Goal: Obtain resource: Download file/media

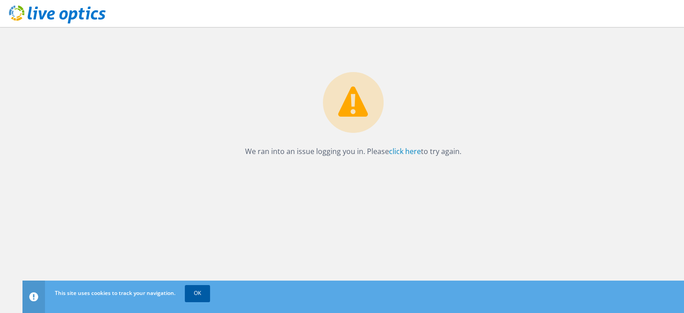
click at [199, 291] on link "OK" at bounding box center [197, 293] width 25 height 16
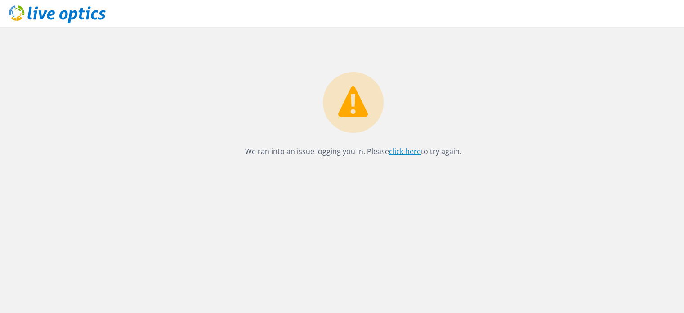
click at [402, 153] on link "click here" at bounding box center [405, 151] width 32 height 10
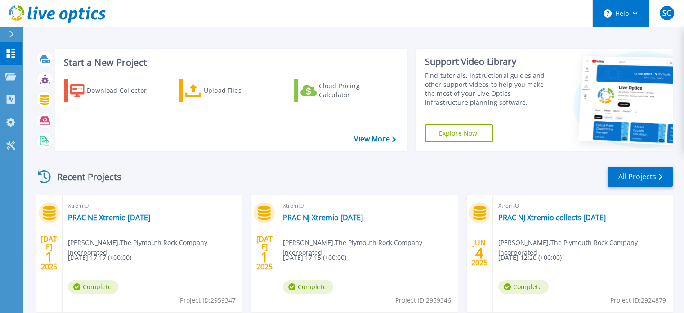
click at [635, 12] on icon at bounding box center [635, 13] width 5 height 3
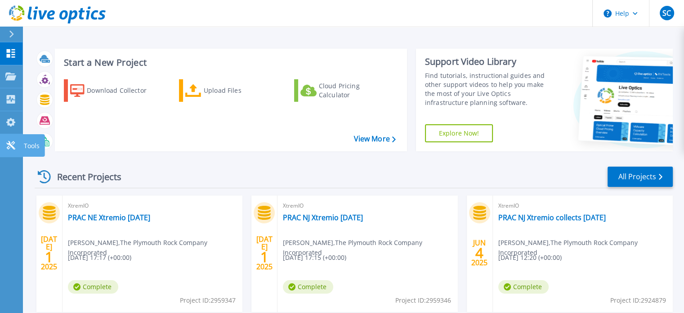
click at [12, 142] on icon at bounding box center [10, 145] width 11 height 9
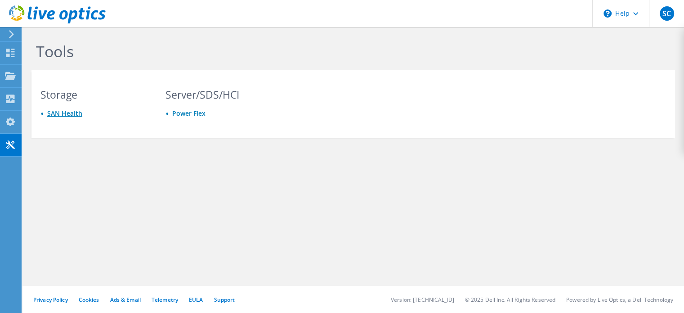
click at [70, 114] on link "SAN Health" at bounding box center [64, 113] width 35 height 9
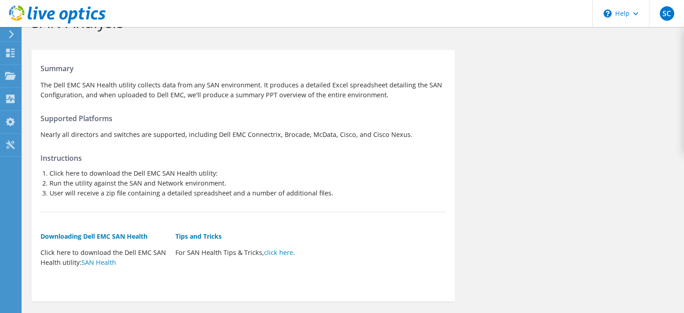
scroll to position [71, 0]
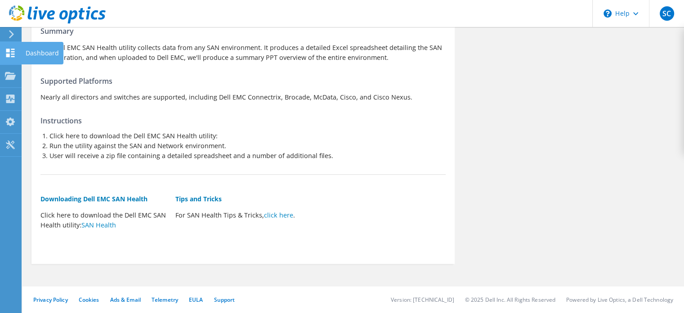
click at [10, 53] on icon at bounding box center [10, 53] width 11 height 9
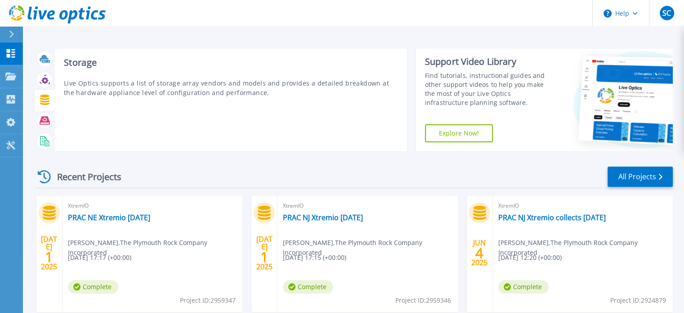
click at [44, 97] on icon at bounding box center [44, 99] width 9 height 10
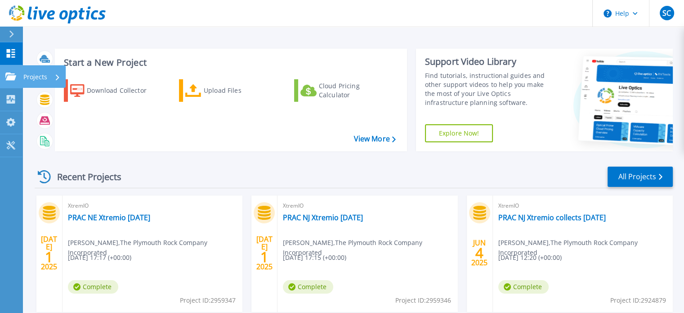
click at [10, 76] on icon at bounding box center [10, 76] width 11 height 8
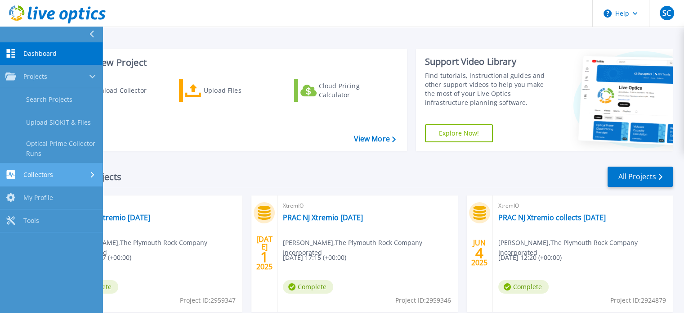
click at [49, 172] on span "Collectors" at bounding box center [38, 175] width 30 height 8
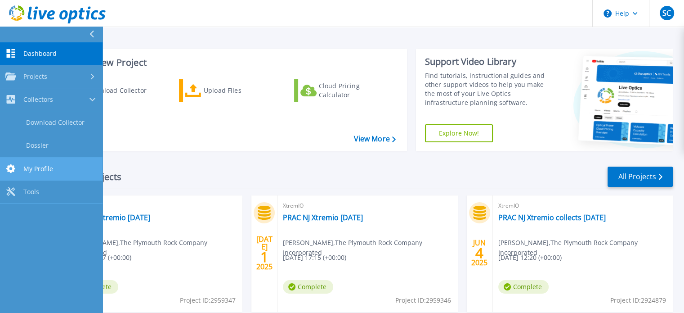
click at [45, 163] on link "My Profile My Profile" at bounding box center [51, 168] width 103 height 23
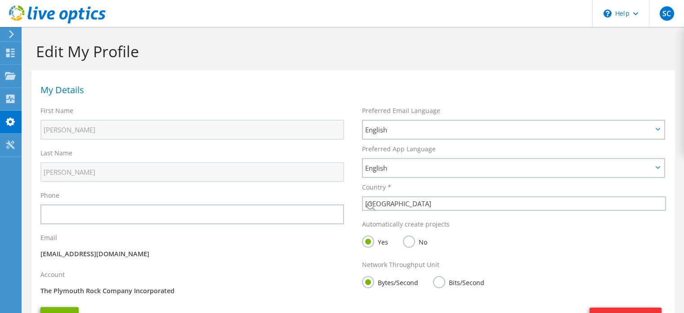
select select "224"
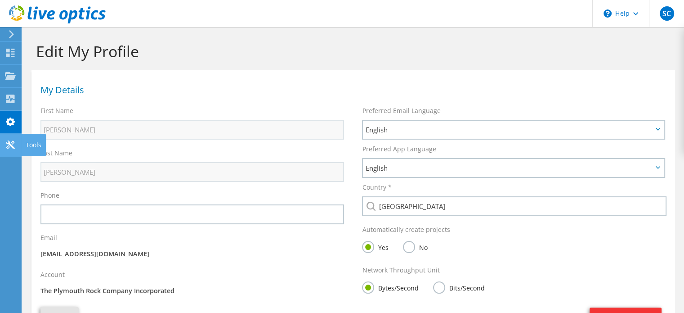
click at [13, 142] on icon at bounding box center [10, 144] width 11 height 9
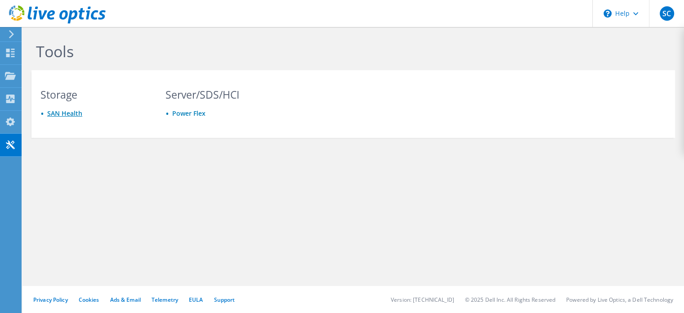
click at [69, 111] on link "SAN Health" at bounding box center [64, 113] width 35 height 9
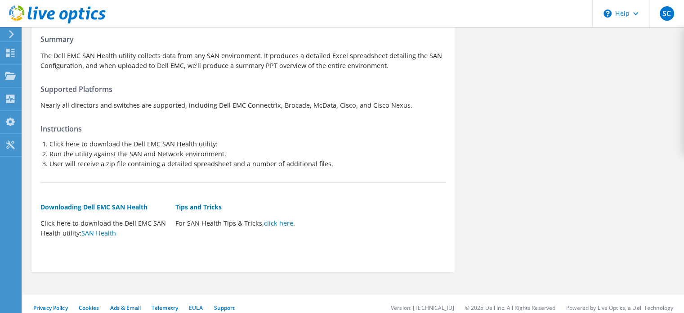
scroll to position [71, 0]
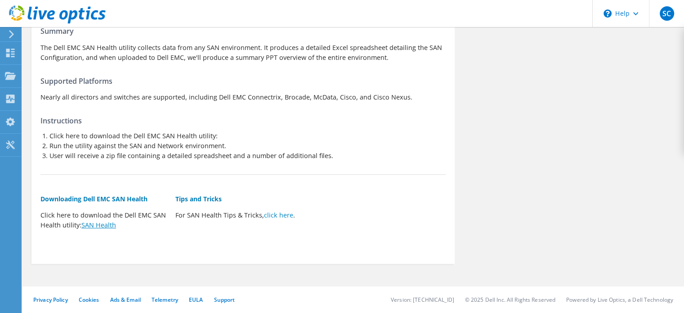
click at [103, 224] on link "SAN Health" at bounding box center [98, 224] width 35 height 9
click at [13, 72] on use at bounding box center [10, 76] width 11 height 8
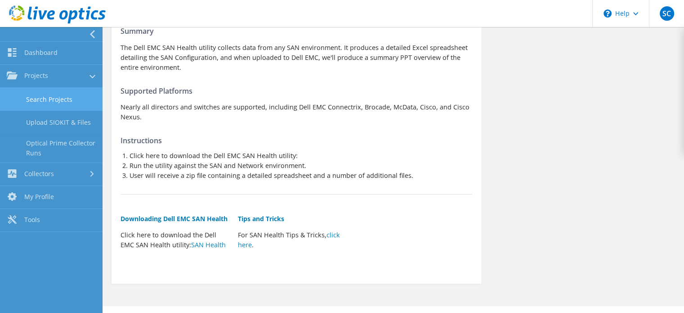
click at [63, 97] on link "Search Projects" at bounding box center [51, 99] width 103 height 23
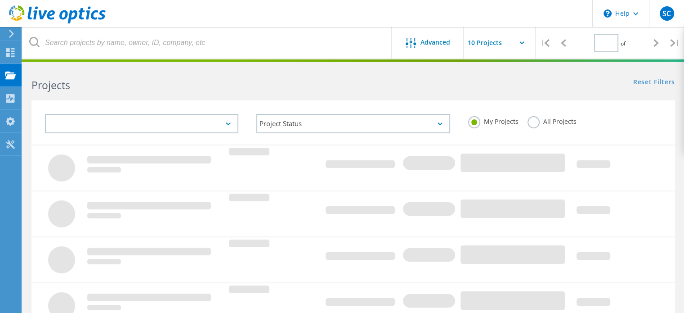
type input "1"
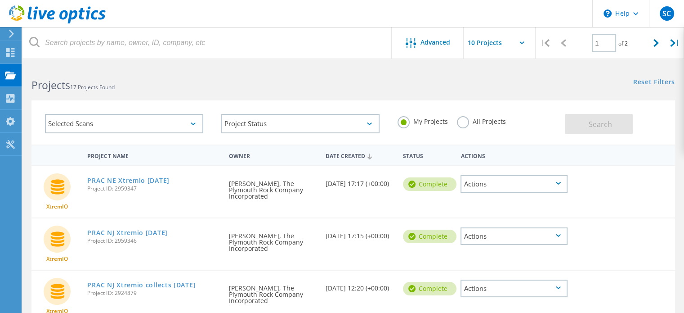
click at [560, 182] on icon at bounding box center [558, 183] width 5 height 3
click at [579, 253] on div "XtremIO PRAC NJ Xtremio July 1 2025 Project ID: 2959346 Requested By Sean Cavan…" at bounding box center [353, 243] width 644 height 51
click at [559, 234] on icon at bounding box center [558, 235] width 5 height 3
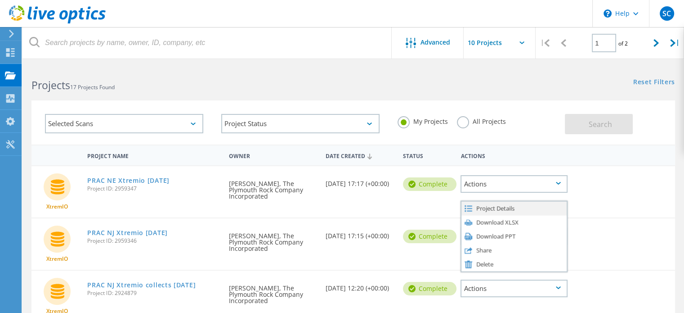
click at [513, 207] on div "Project Details" at bounding box center [514, 208] width 105 height 14
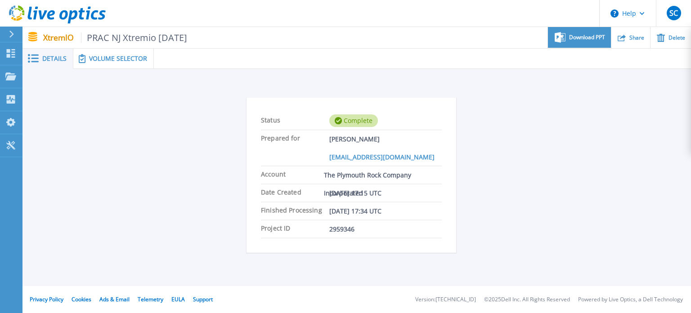
click at [583, 38] on span "Download PPT" at bounding box center [587, 37] width 36 height 5
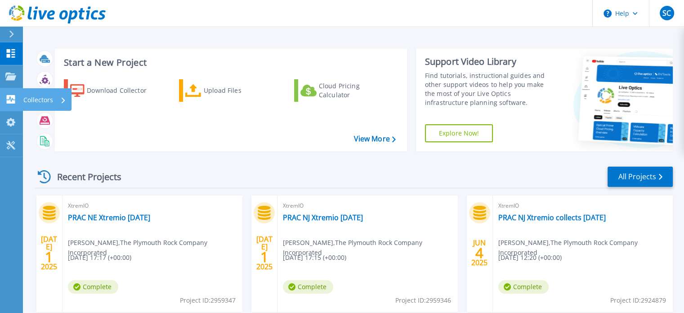
click at [9, 99] on icon at bounding box center [11, 99] width 9 height 9
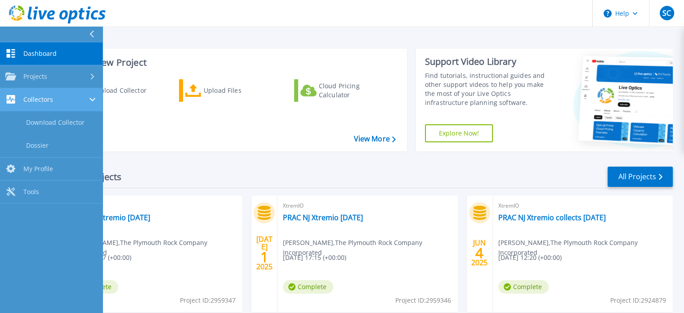
click at [9, 99] on icon at bounding box center [11, 99] width 9 height 9
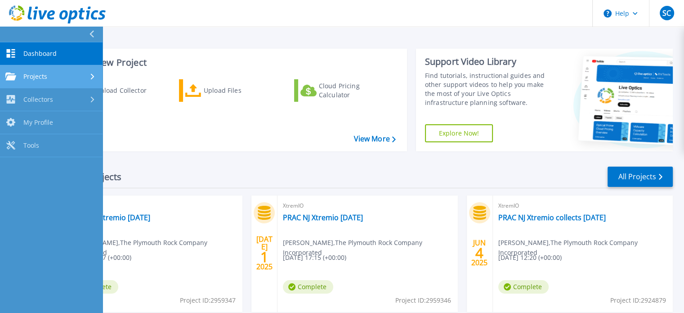
click at [9, 76] on icon at bounding box center [10, 76] width 11 height 8
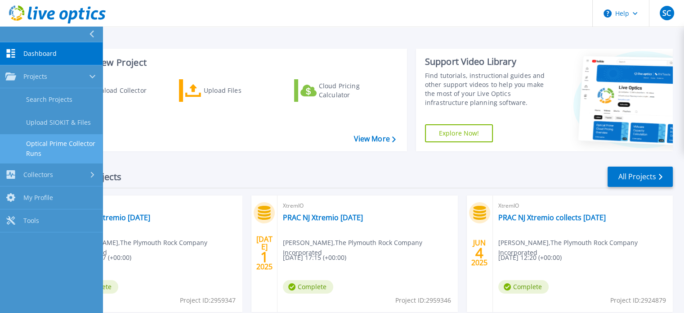
click at [48, 141] on link "Optical Prime Collector Runs" at bounding box center [51, 148] width 103 height 29
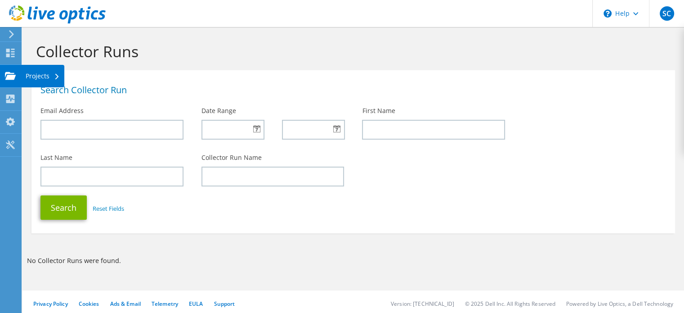
click at [13, 75] on use at bounding box center [10, 76] width 11 height 8
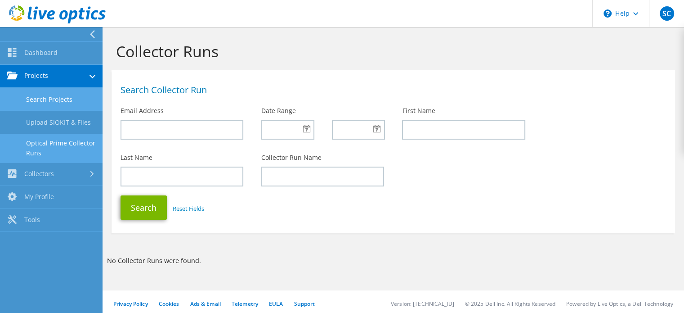
click at [47, 99] on link "Search Projects" at bounding box center [51, 99] width 103 height 23
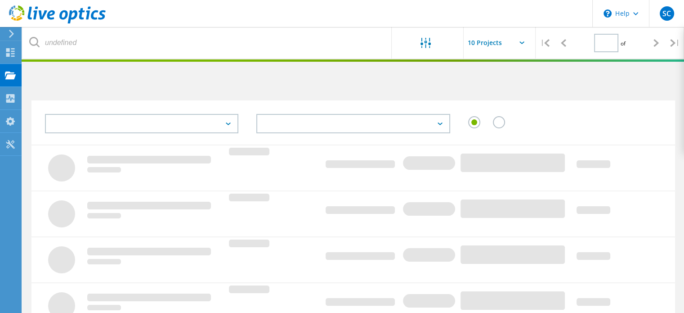
type input "1"
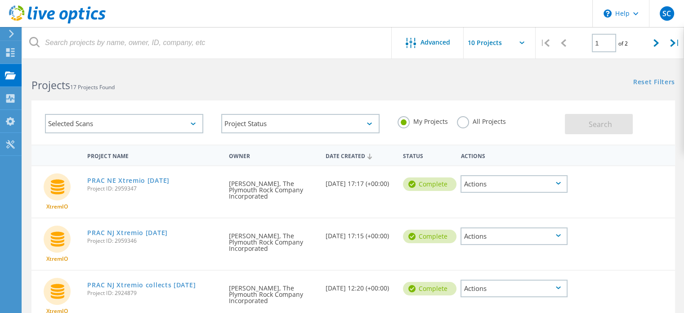
click at [560, 183] on icon at bounding box center [558, 183] width 5 height 3
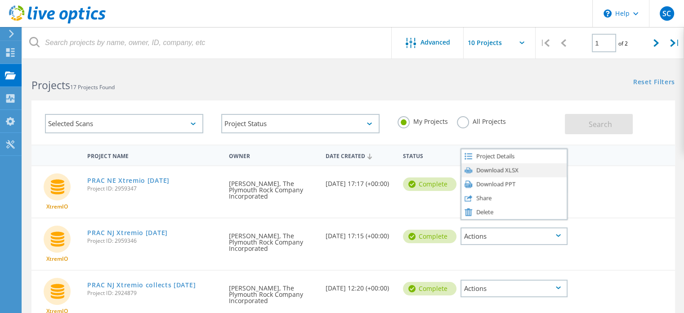
click at [525, 169] on div "Download XLSX" at bounding box center [514, 170] width 105 height 14
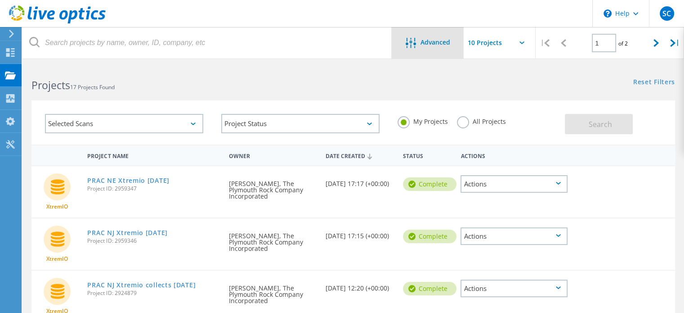
click at [432, 45] on span "Advanced" at bounding box center [436, 42] width 30 height 6
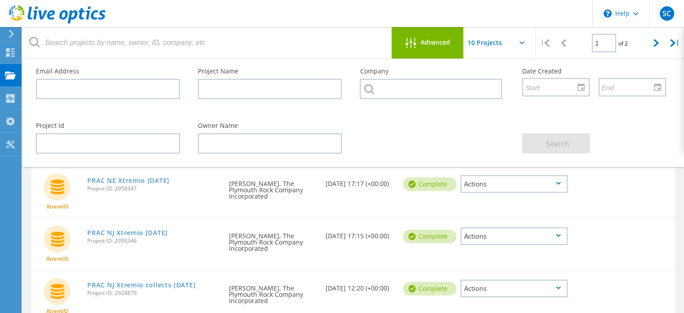
click at [432, 45] on span "Advanced" at bounding box center [436, 42] width 30 height 6
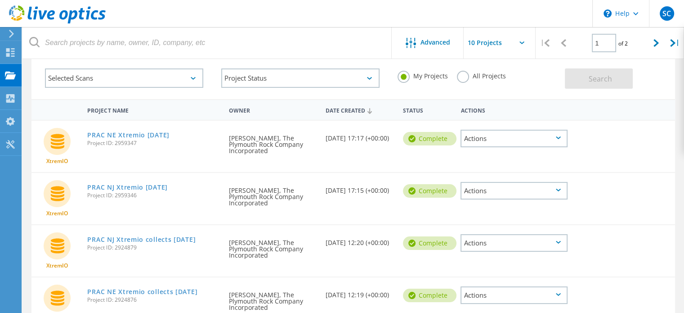
scroll to position [45, 0]
click at [562, 189] on div "Actions" at bounding box center [514, 191] width 107 height 18
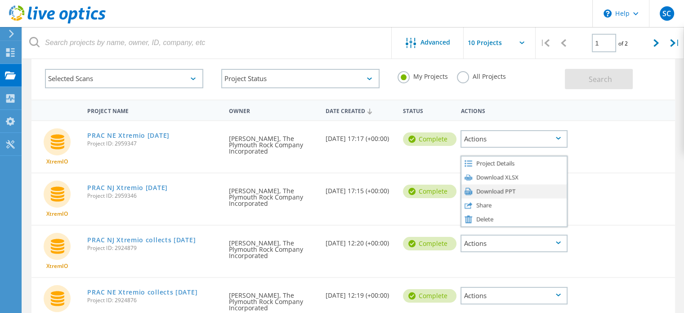
click at [513, 187] on div "Download PPT" at bounding box center [514, 191] width 105 height 14
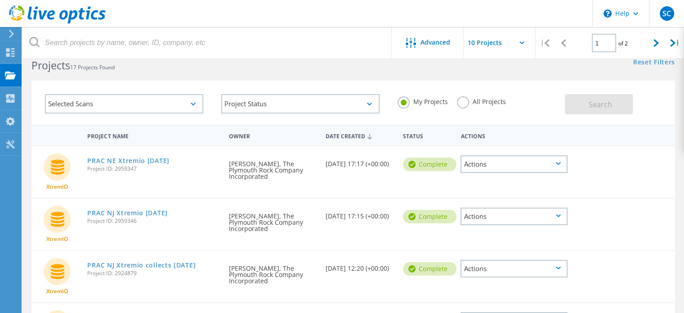
scroll to position [0, 0]
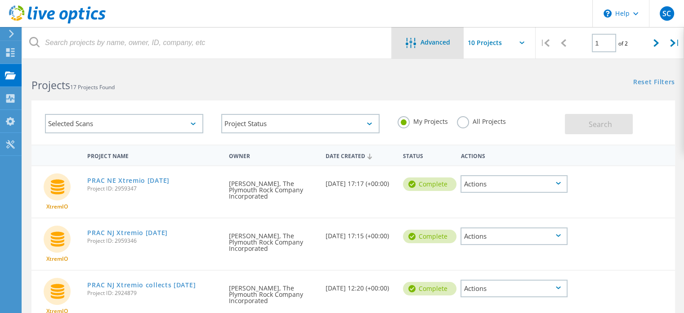
click at [431, 44] on span "Advanced" at bounding box center [436, 42] width 30 height 6
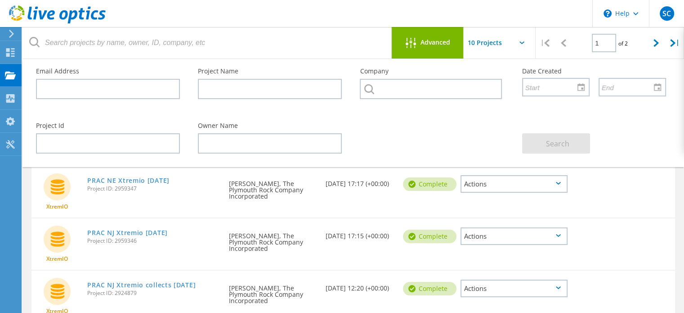
click at [431, 44] on span "Advanced" at bounding box center [436, 42] width 30 height 6
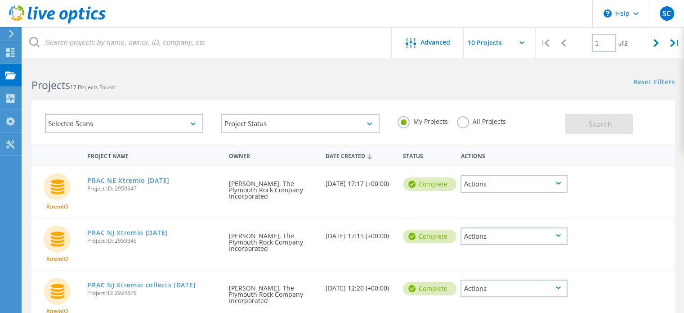
click at [11, 33] on icon at bounding box center [11, 34] width 7 height 8
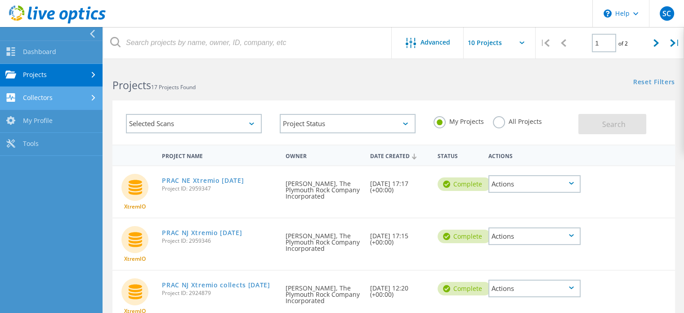
click at [50, 94] on link "Collectors" at bounding box center [51, 98] width 103 height 23
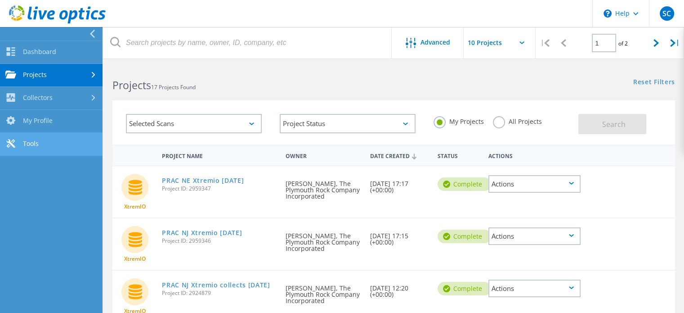
click at [28, 144] on link "Tools" at bounding box center [51, 144] width 103 height 23
